Goal: Task Accomplishment & Management: Use online tool/utility

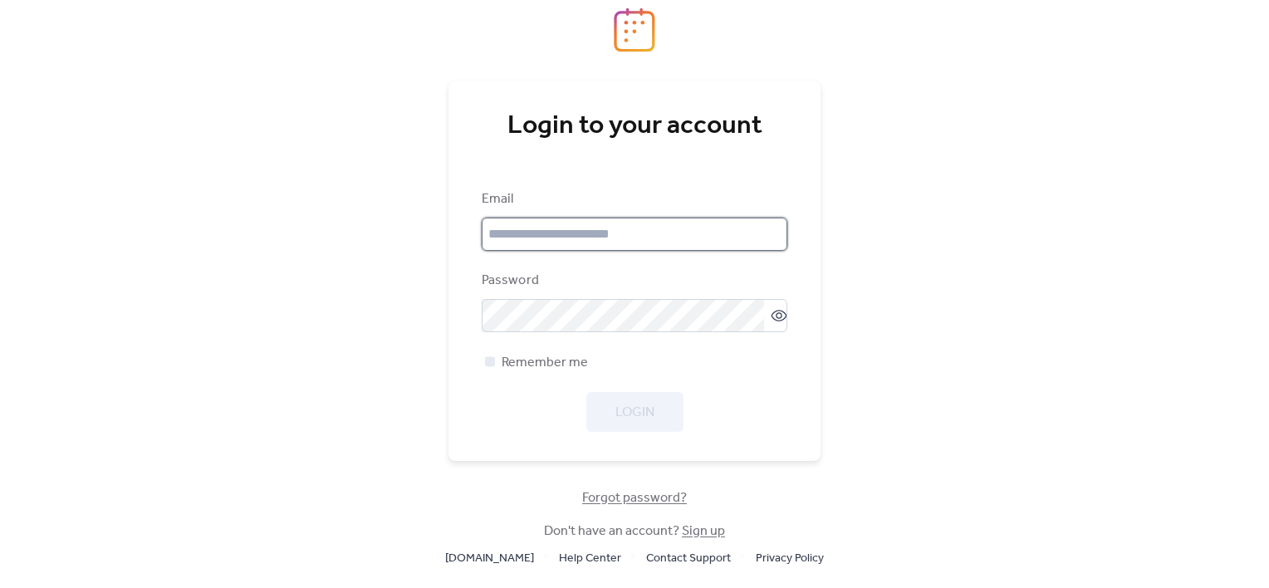
click at [570, 236] on input "email" at bounding box center [635, 234] width 306 height 33
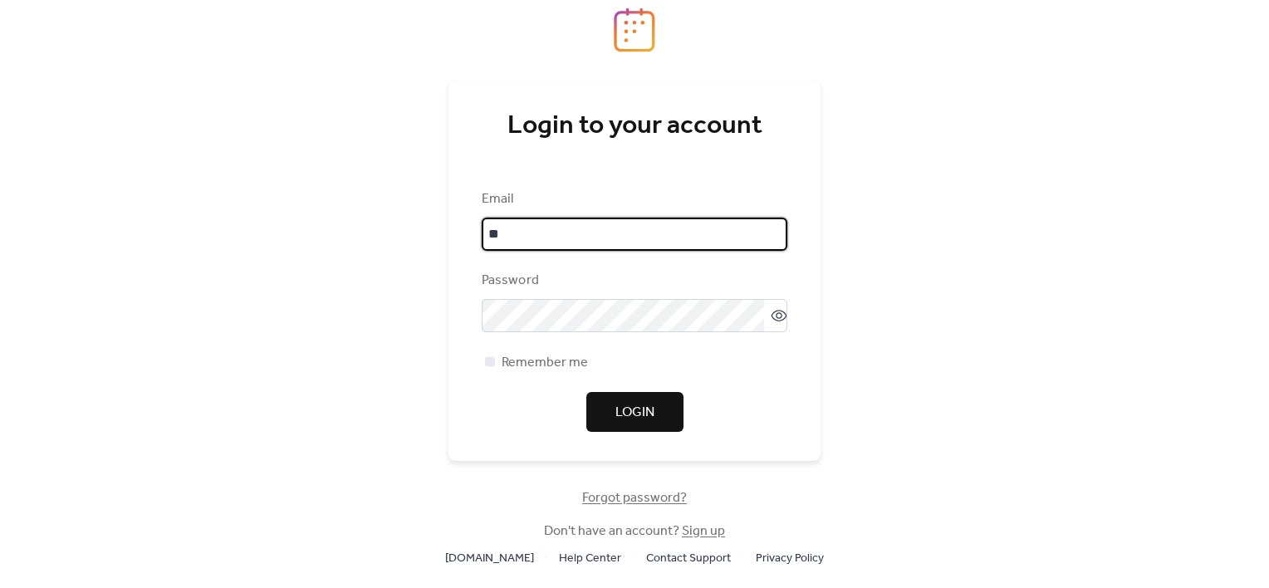
type input "**********"
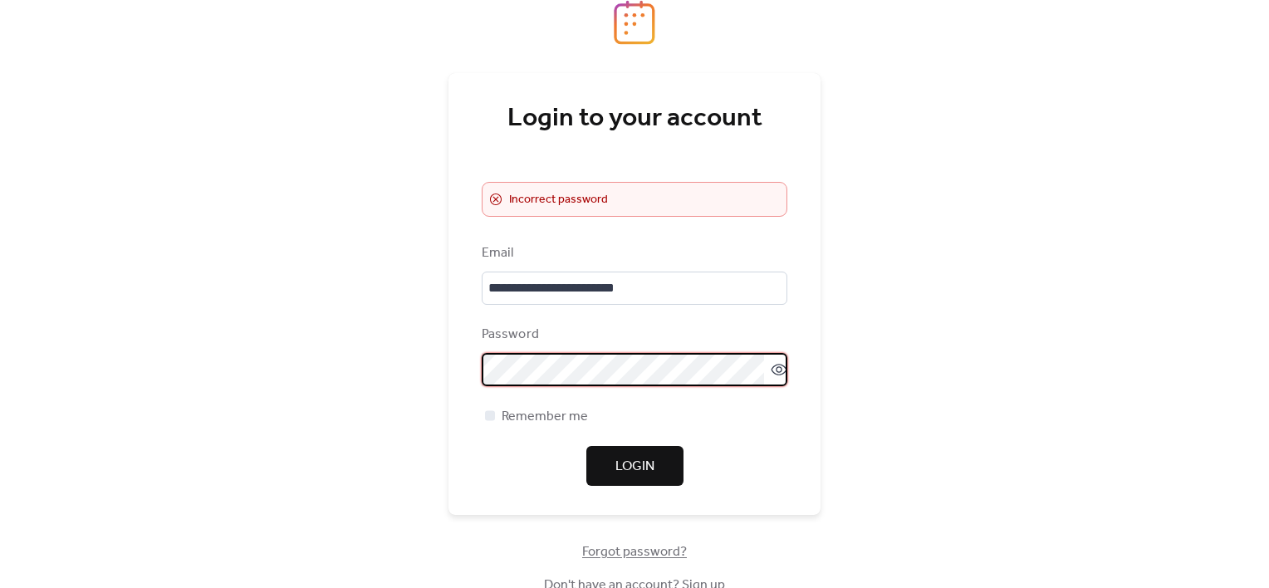
scroll to position [2, 0]
click at [449, 378] on div "**********" at bounding box center [635, 294] width 372 height 442
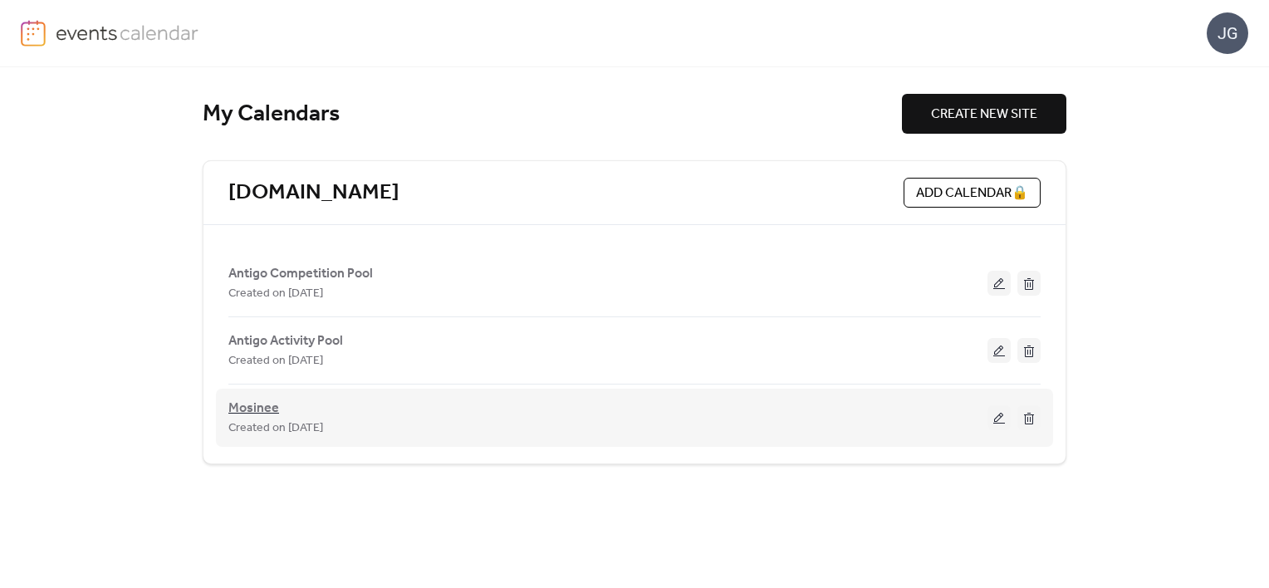
click at [260, 407] on span "Mosinee" at bounding box center [253, 409] width 51 height 20
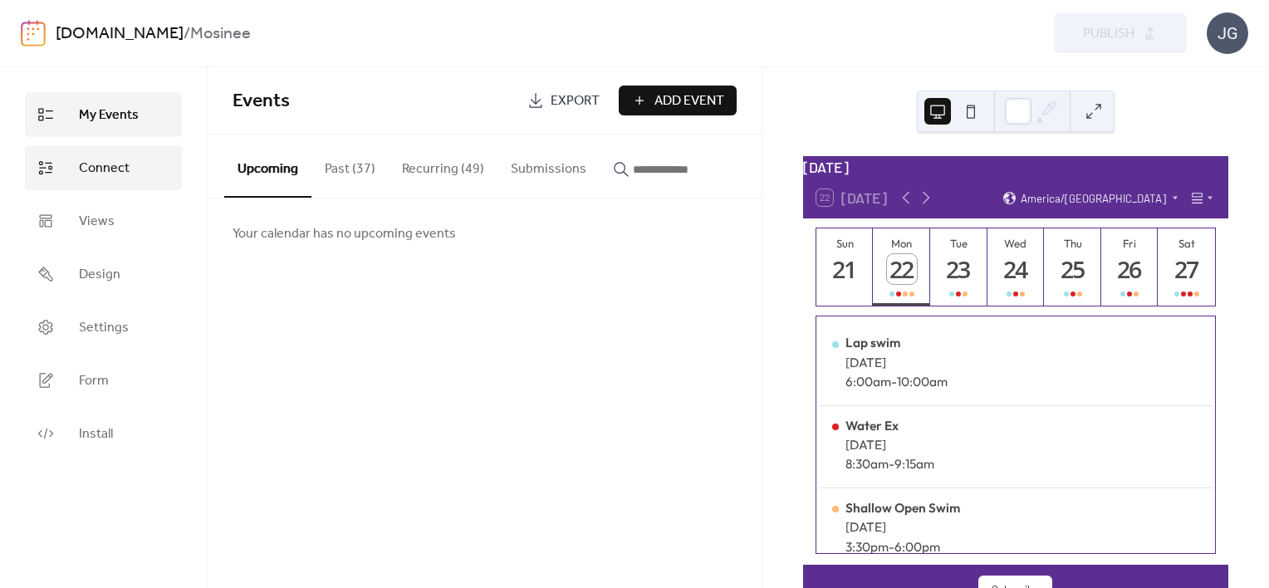
click at [96, 167] on span "Connect" at bounding box center [104, 169] width 51 height 20
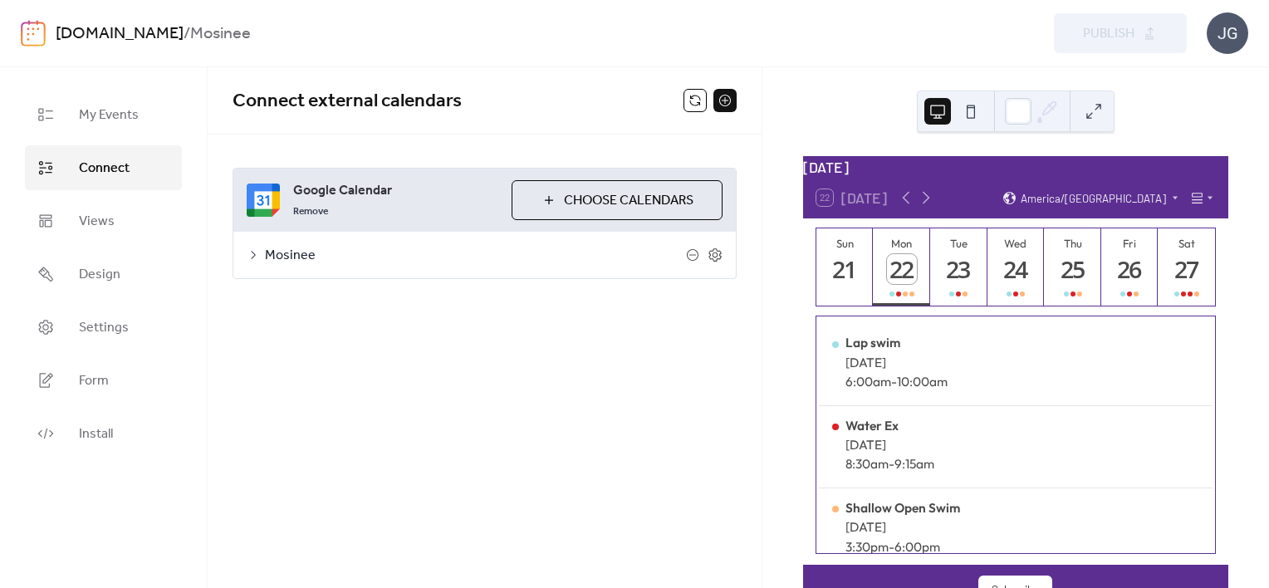
click at [289, 253] on span "Mosinee" at bounding box center [475, 256] width 421 height 20
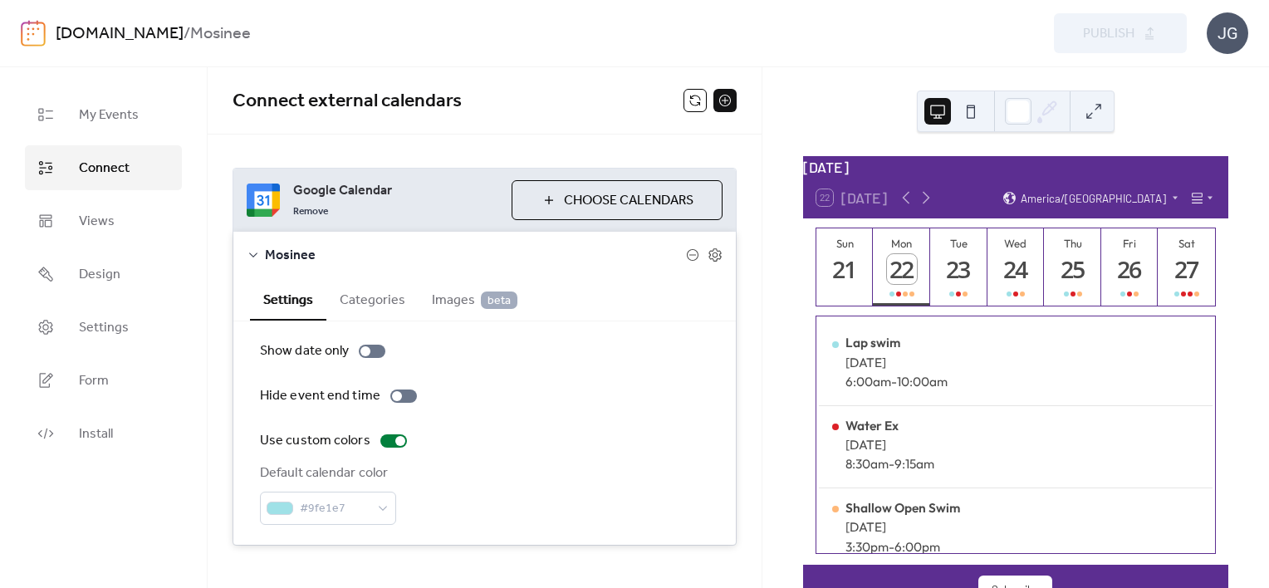
click at [530, 200] on button "Choose Calendars" at bounding box center [617, 200] width 211 height 40
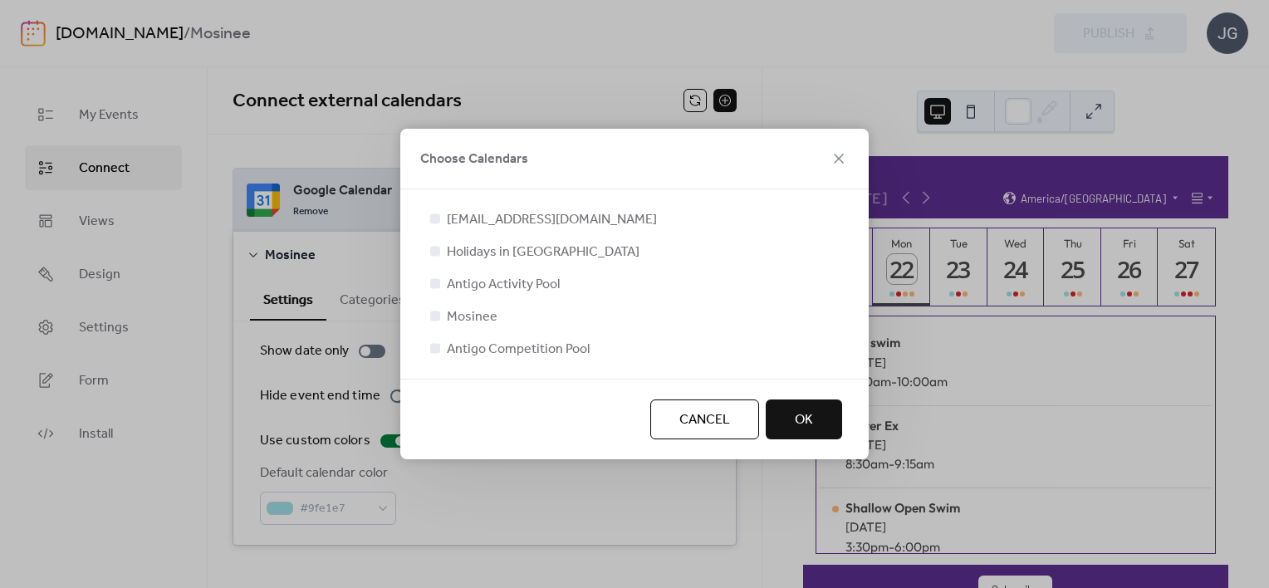
click at [801, 422] on span "OK" at bounding box center [804, 420] width 18 height 20
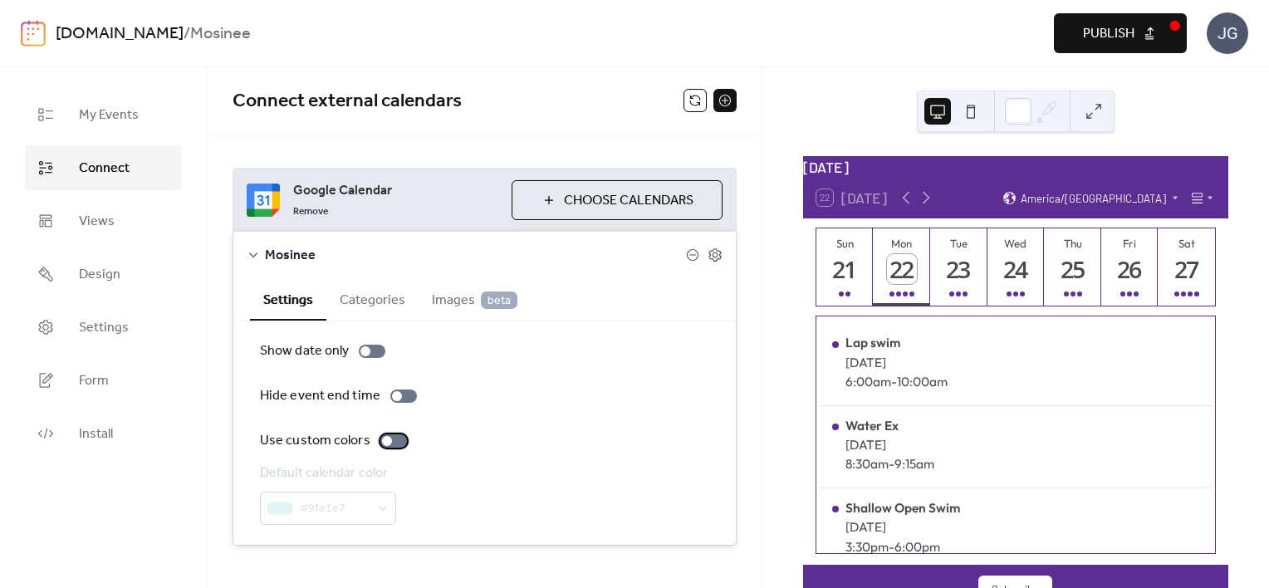
click at [385, 444] on div at bounding box center [387, 441] width 10 height 10
click at [1118, 33] on span "Publish" at bounding box center [1109, 34] width 52 height 20
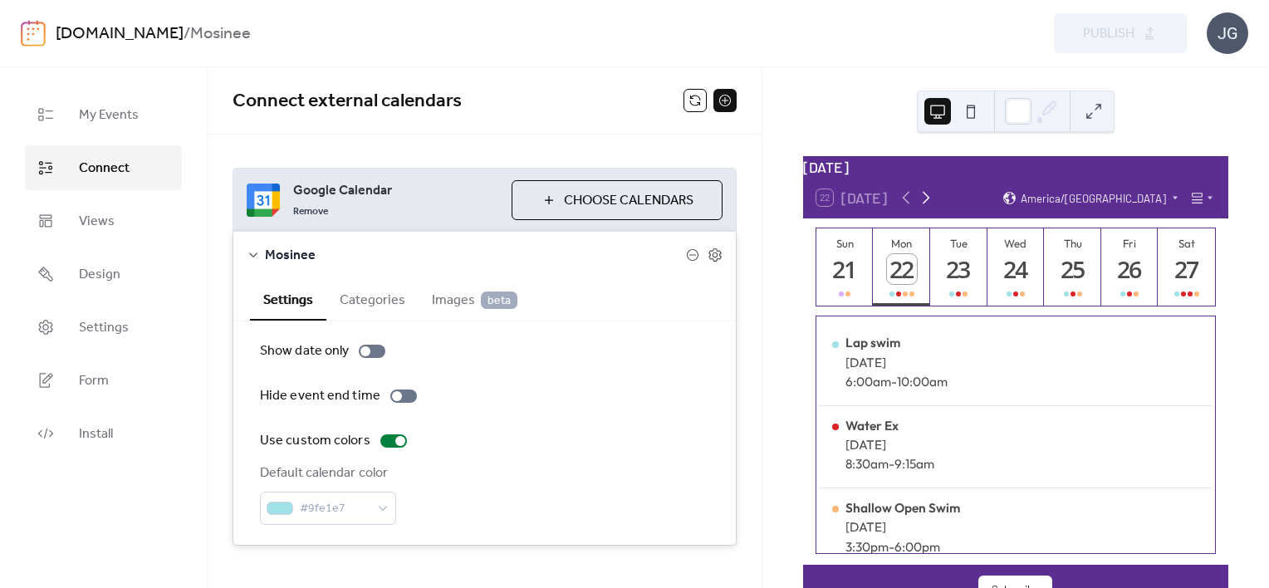
click at [925, 208] on icon at bounding box center [926, 198] width 20 height 20
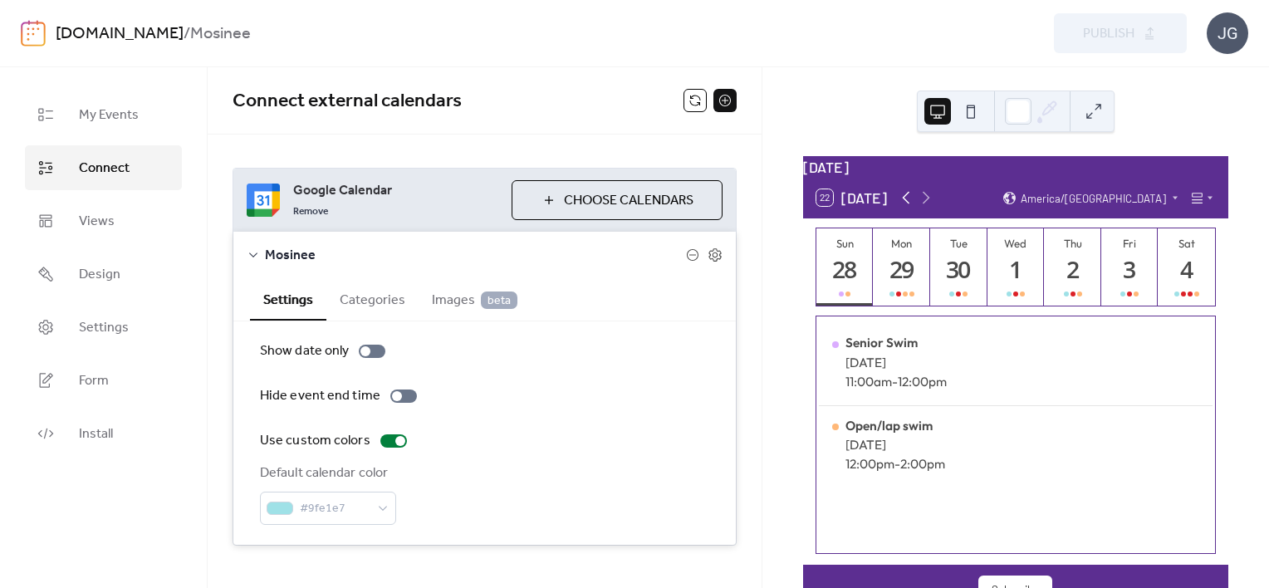
click at [897, 208] on icon at bounding box center [906, 198] width 20 height 20
